Goal: Information Seeking & Learning: Learn about a topic

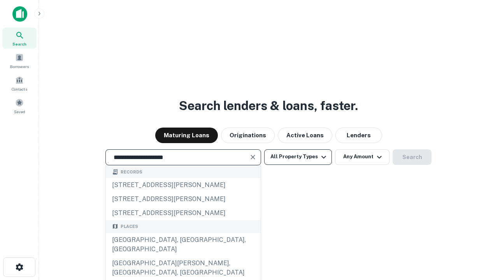
type input "**********"
click at [298, 157] on button "All Property Types" at bounding box center [298, 158] width 68 height 16
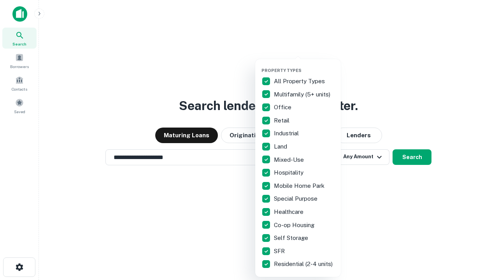
click at [304, 65] on button "button" at bounding box center [305, 65] width 86 height 0
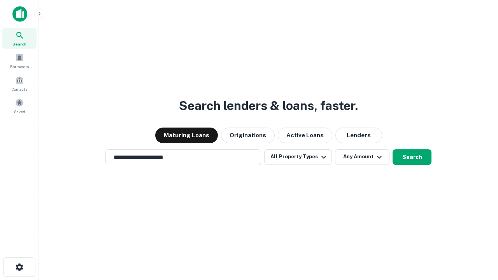
scroll to position [12, 0]
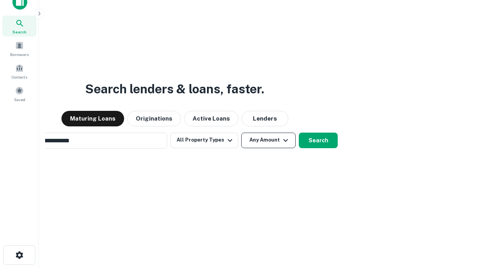
click at [241, 133] on button "Any Amount" at bounding box center [268, 141] width 55 height 16
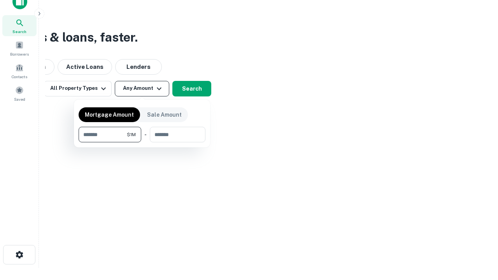
type input "*******"
click at [142, 143] on button "button" at bounding box center [142, 143] width 127 height 0
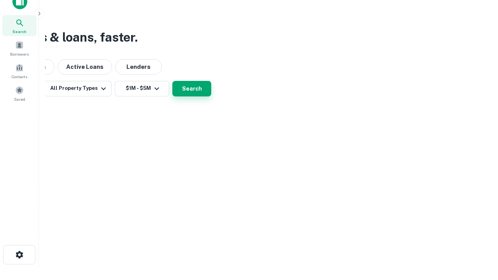
click at [211, 97] on button "Search" at bounding box center [191, 89] width 39 height 16
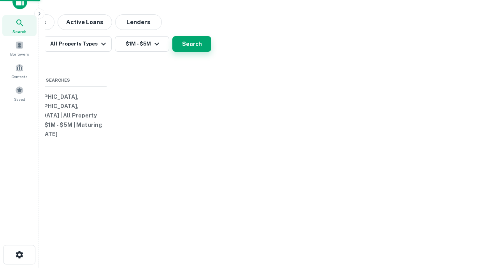
scroll to position [12, 0]
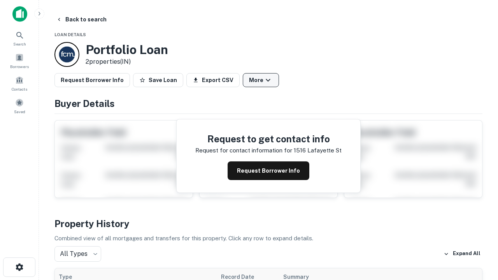
click at [261, 80] on button "More" at bounding box center [261, 80] width 36 height 14
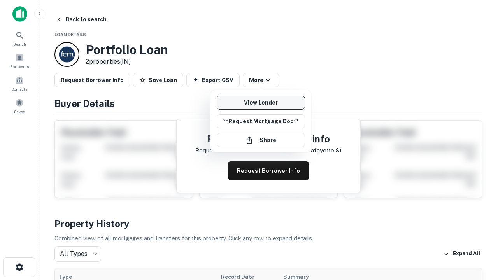
click at [261, 103] on link "View Lender" at bounding box center [261, 103] width 88 height 14
